Goal: Task Accomplishment & Management: Use online tool/utility

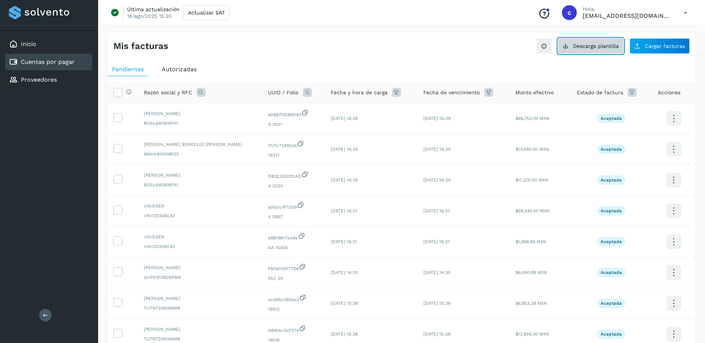
click at [616, 49] on button "Descarga plantilla" at bounding box center [591, 46] width 66 height 16
drag, startPoint x: 55, startPoint y: 73, endPoint x: 58, endPoint y: 77, distance: 4.2
click at [58, 76] on div "Proveedores" at bounding box center [48, 80] width 87 height 16
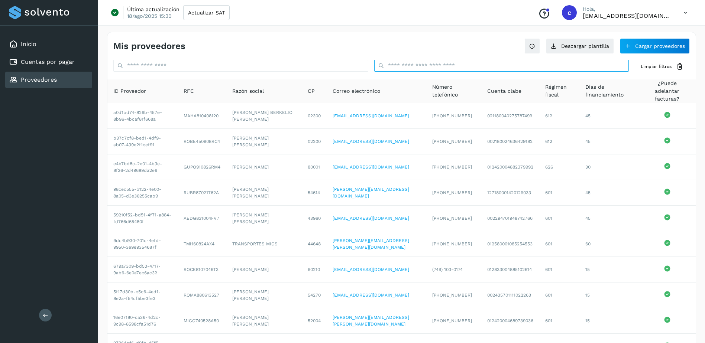
click at [472, 62] on input "text" at bounding box center [501, 66] width 255 height 12
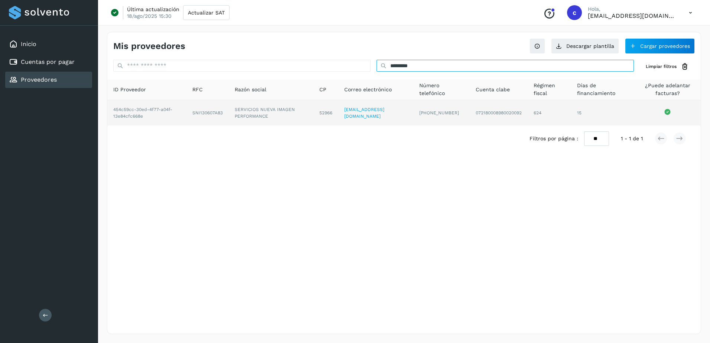
type input "*********"
drag, startPoint x: 239, startPoint y: 108, endPoint x: 259, endPoint y: 115, distance: 22.1
click at [259, 115] on td "SERVICIOS NUEVA IMAGEN PERFORMANCE" at bounding box center [271, 112] width 85 height 25
drag, startPoint x: 235, startPoint y: 110, endPoint x: 271, endPoint y: 118, distance: 37.0
click at [271, 118] on td "SERVICIOS NUEVA IMAGEN PERFORMANCE" at bounding box center [271, 112] width 85 height 25
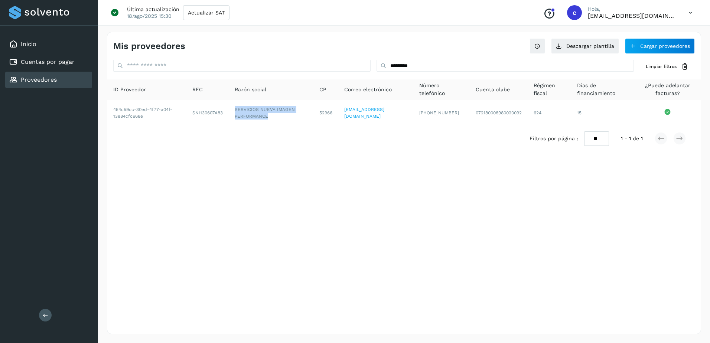
copy td "SERVICIOS NUEVA IMAGEN PERFORMANCE"
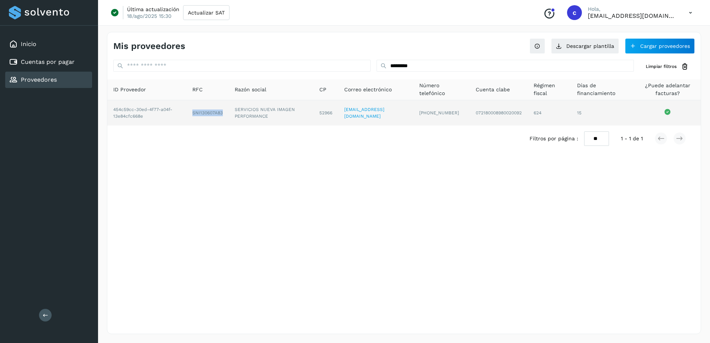
drag, startPoint x: 189, startPoint y: 110, endPoint x: 227, endPoint y: 116, distance: 38.4
click at [227, 116] on td "SNI130607A83" at bounding box center [207, 112] width 42 height 25
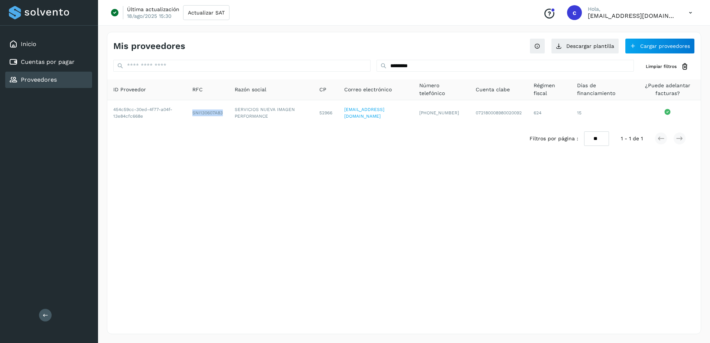
copy td "SNI130607A83"
click at [75, 66] on div "Cuentas por pagar" at bounding box center [48, 62] width 87 height 16
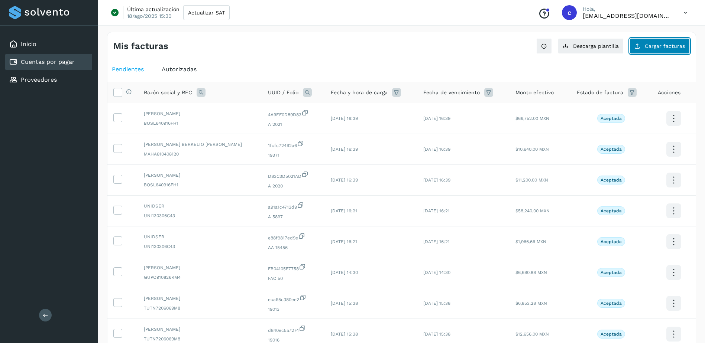
click at [654, 49] on button "Cargar facturas" at bounding box center [659, 46] width 60 height 16
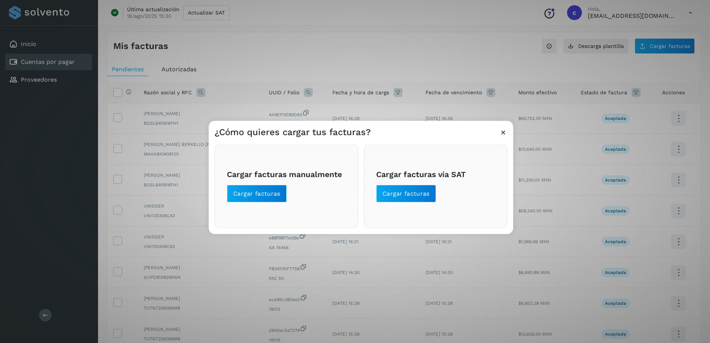
click at [260, 207] on div "Cargar facturas manualmente Cargar facturas" at bounding box center [286, 186] width 143 height 84
click at [260, 198] on button "Cargar facturas" at bounding box center [257, 194] width 60 height 18
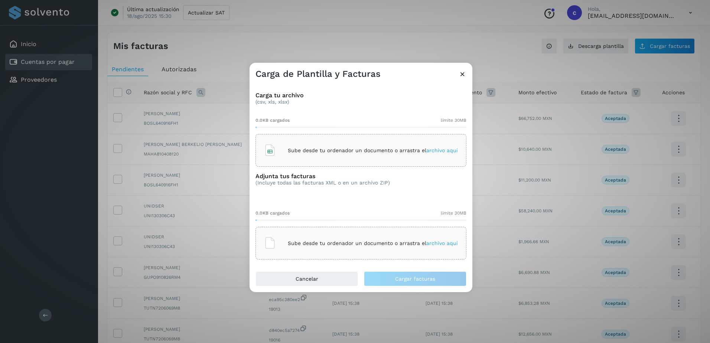
click at [305, 142] on div "Sube desde tu ordenador un documento o arrastra el archivo aquí" at bounding box center [361, 150] width 194 height 20
click at [349, 237] on div "Sube desde tu ordenador un documento o arrastra el archivo aquí" at bounding box center [361, 243] width 194 height 20
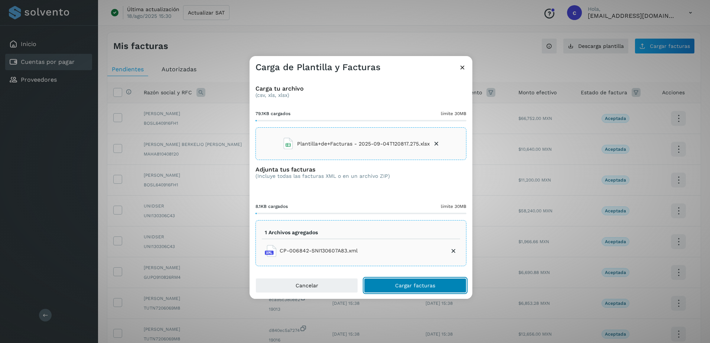
click at [422, 292] on button "Cargar facturas" at bounding box center [415, 285] width 103 height 15
